Goal: Ask a question: Seek information or help from site administrators or community

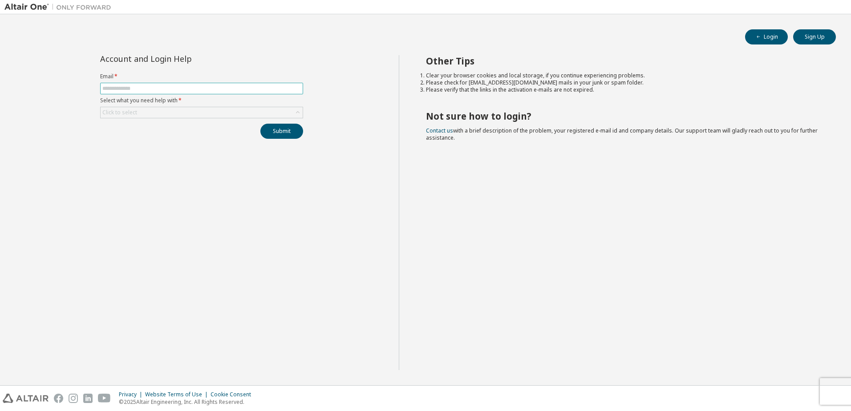
click at [235, 89] on input "text" at bounding box center [201, 88] width 199 height 7
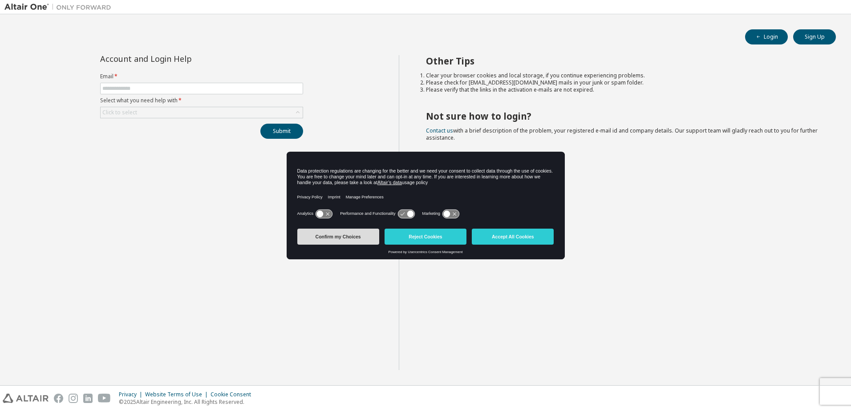
click at [369, 236] on button "Confirm my Choices" at bounding box center [338, 237] width 82 height 16
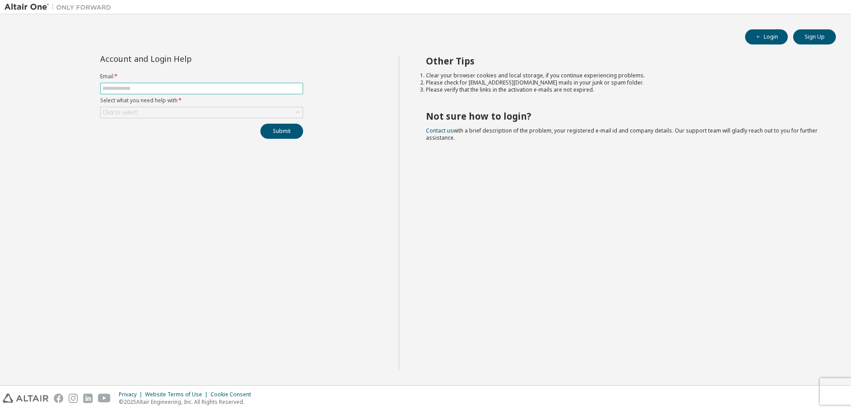
click at [171, 90] on input "text" at bounding box center [201, 88] width 199 height 7
type input "**********"
click at [179, 113] on div "Click to select" at bounding box center [202, 112] width 202 height 11
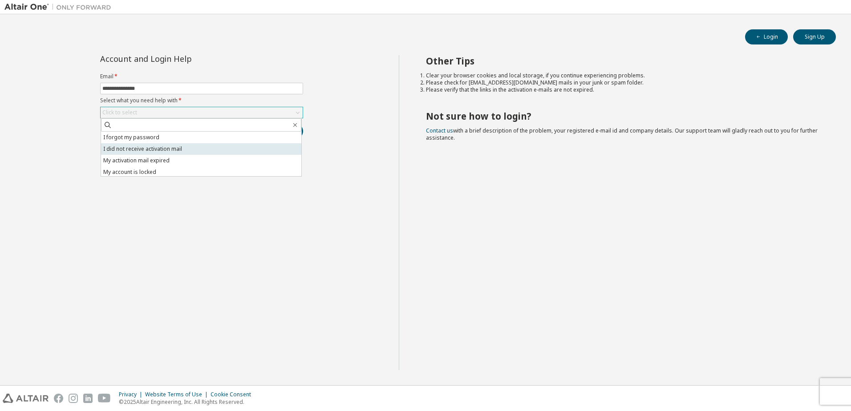
click at [190, 149] on li "I did not receive activation mail" at bounding box center [201, 149] width 200 height 12
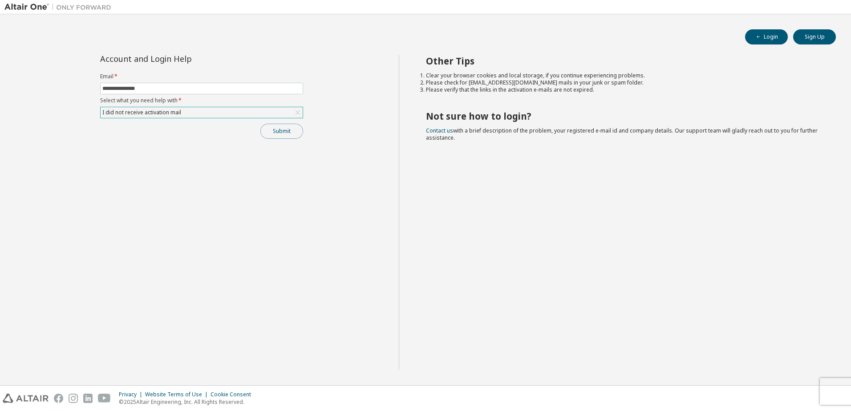
click at [276, 134] on button "Submit" at bounding box center [281, 131] width 43 height 15
click at [832, 391] on icon "button" at bounding box center [832, 392] width 5 height 5
click at [221, 113] on div "I did not receive activation mail" at bounding box center [202, 112] width 202 height 11
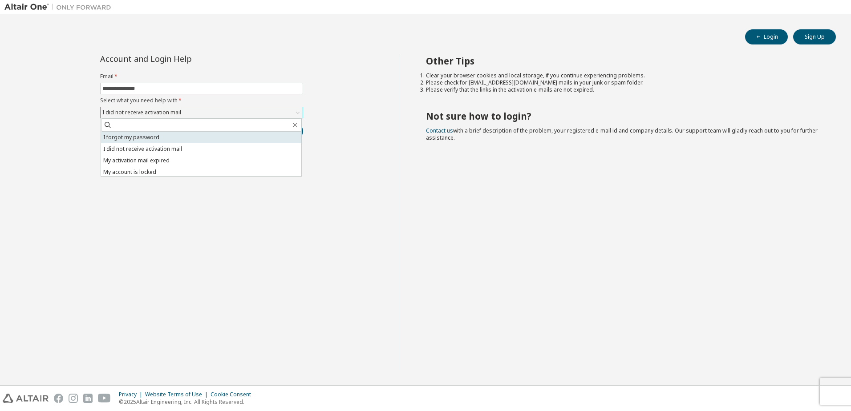
click at [216, 136] on li "I forgot my password" at bounding box center [201, 138] width 200 height 12
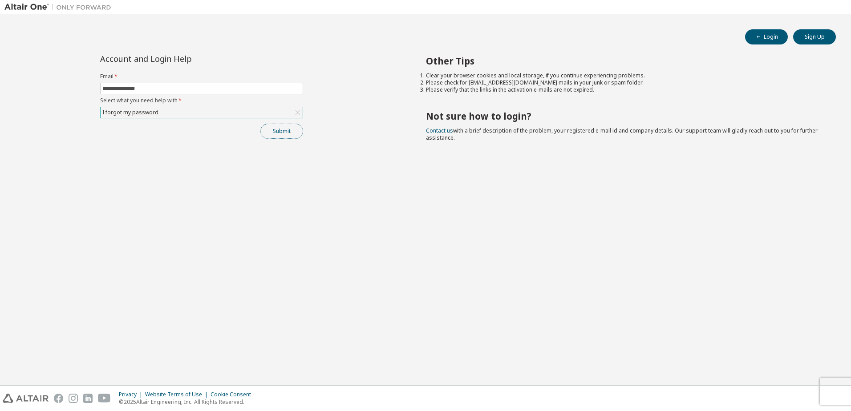
click at [268, 129] on button "Submit" at bounding box center [281, 131] width 43 height 15
